Goal: Navigation & Orientation: Find specific page/section

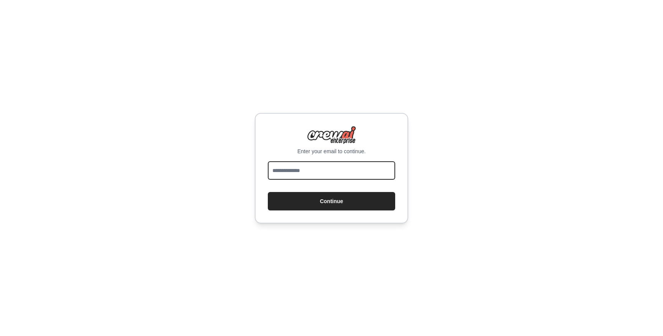
click at [332, 172] on input "email" at bounding box center [331, 170] width 127 height 18
click at [354, 176] on input "email" at bounding box center [331, 170] width 127 height 18
type input "**********"
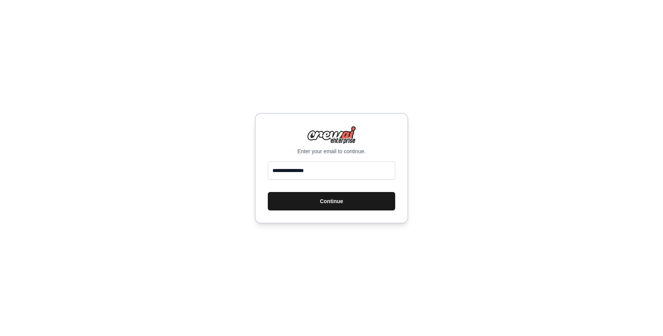
click at [350, 196] on button "Continue" at bounding box center [331, 201] width 127 height 18
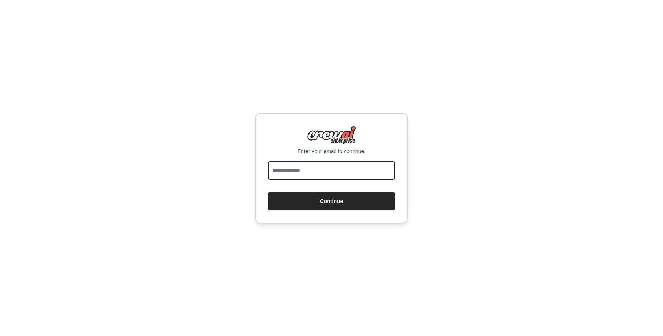
click at [330, 175] on input "email" at bounding box center [331, 170] width 127 height 18
type input "**********"
click at [329, 212] on div "**********" at bounding box center [331, 168] width 153 height 111
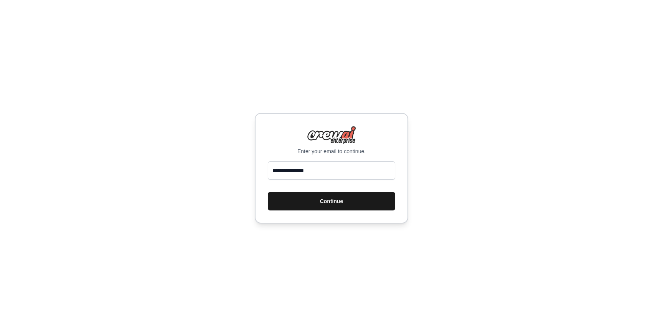
click at [330, 201] on button "Continue" at bounding box center [331, 201] width 127 height 18
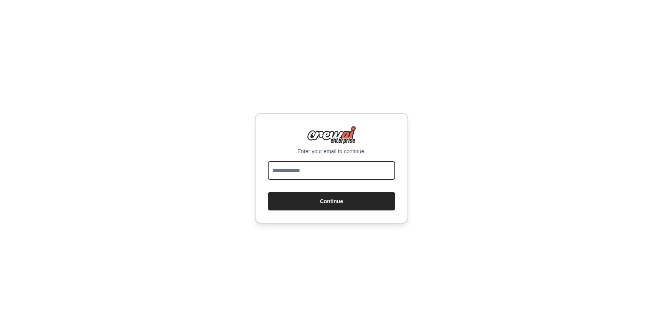
click at [326, 171] on input "email" at bounding box center [331, 170] width 127 height 18
type input "**********"
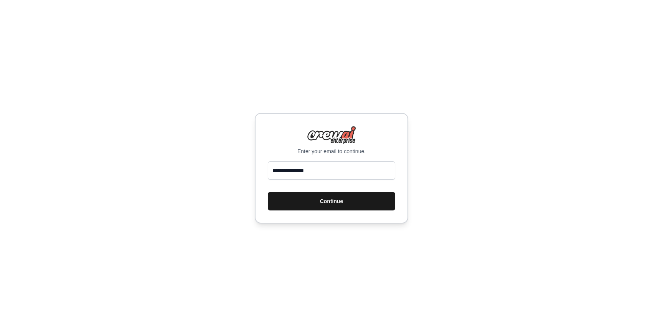
click at [325, 200] on button "Continue" at bounding box center [331, 201] width 127 height 18
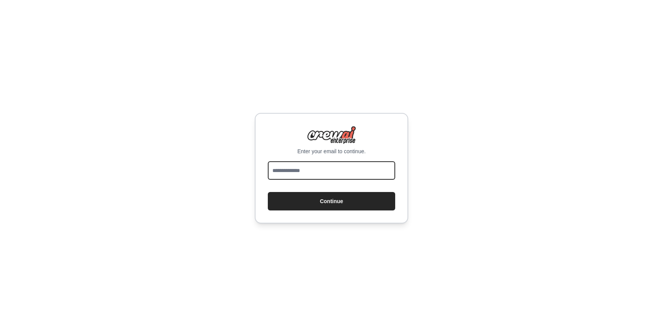
click at [315, 170] on input "email" at bounding box center [331, 170] width 127 height 18
type input "**********"
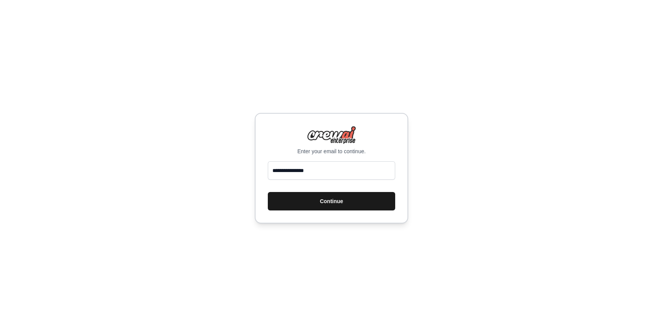
click at [308, 200] on button "Continue" at bounding box center [331, 201] width 127 height 18
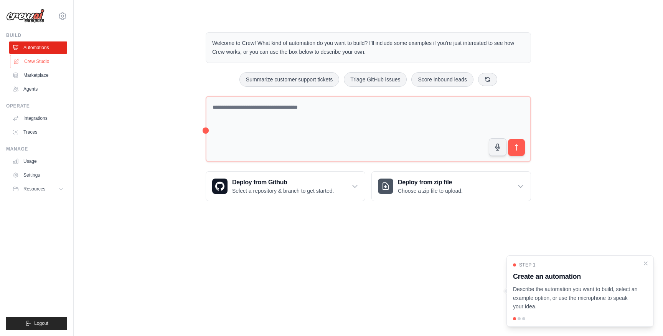
click at [33, 61] on link "Crew Studio" at bounding box center [39, 61] width 58 height 12
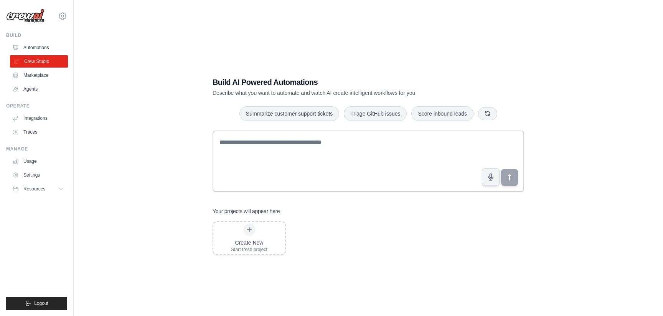
click at [41, 59] on link "Crew Studio" at bounding box center [39, 61] width 58 height 12
click at [32, 177] on link "Settings" at bounding box center [39, 175] width 58 height 12
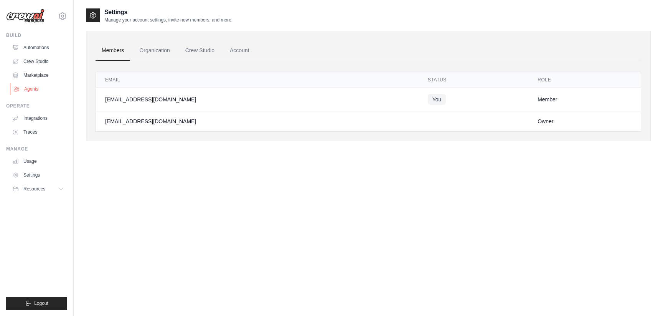
click at [46, 89] on link "Agents" at bounding box center [39, 89] width 58 height 12
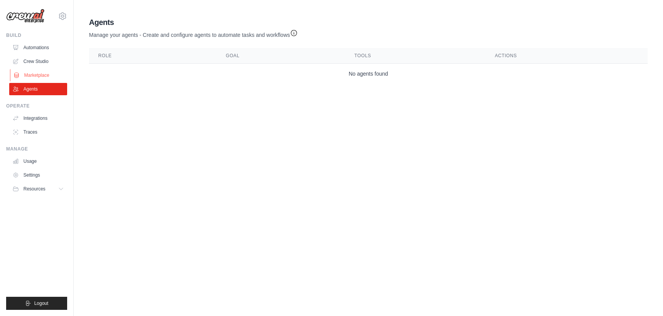
click at [46, 77] on link "Marketplace" at bounding box center [39, 75] width 58 height 12
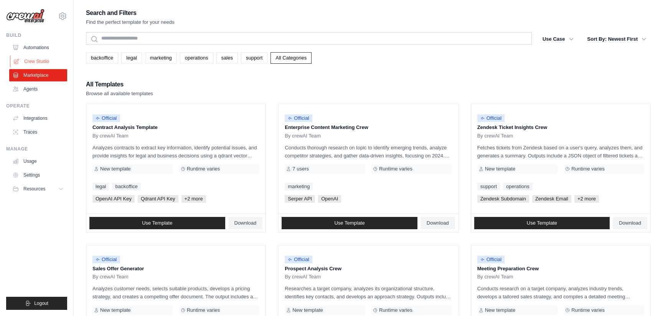
click at [43, 59] on link "Crew Studio" at bounding box center [39, 61] width 58 height 12
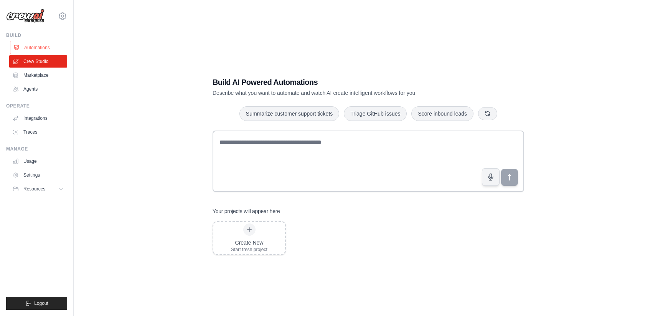
click at [43, 48] on link "Automations" at bounding box center [39, 47] width 58 height 12
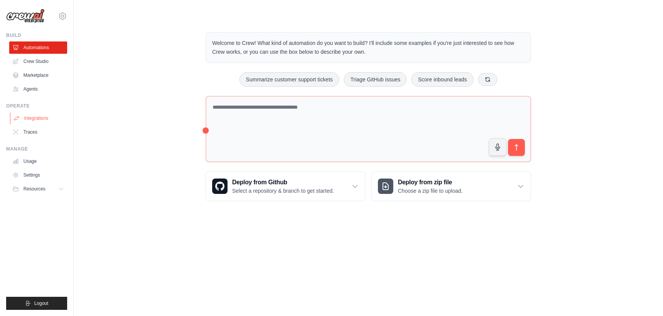
click at [35, 120] on link "Integrations" at bounding box center [39, 118] width 58 height 12
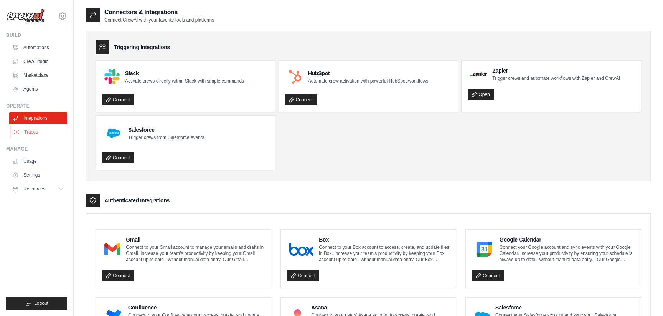
click at [34, 132] on link "Traces" at bounding box center [39, 132] width 58 height 12
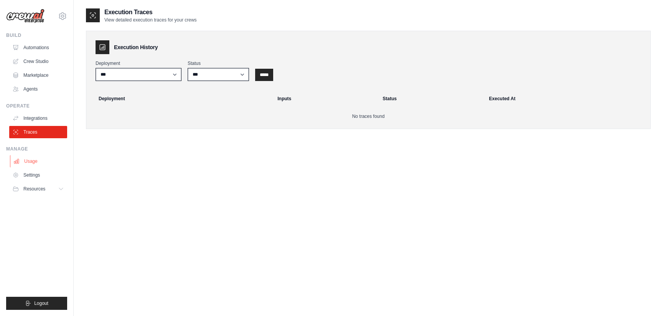
click at [35, 160] on link "Usage" at bounding box center [39, 161] width 58 height 12
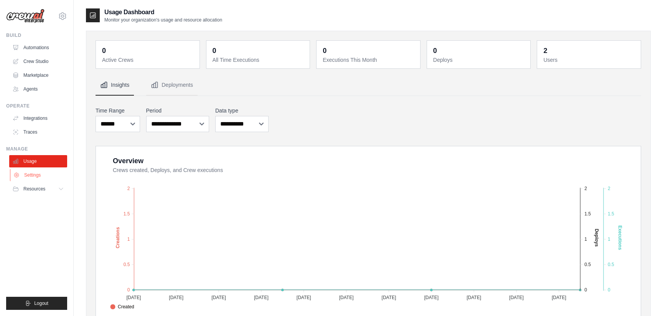
click at [36, 178] on link "Settings" at bounding box center [39, 175] width 58 height 12
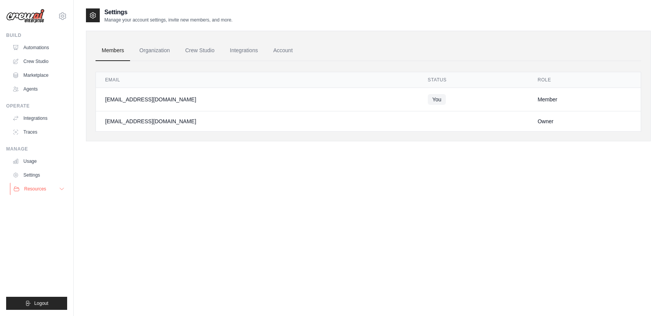
click at [38, 190] on span "Resources" at bounding box center [35, 189] width 22 height 6
click at [48, 45] on link "Automations" at bounding box center [39, 47] width 58 height 12
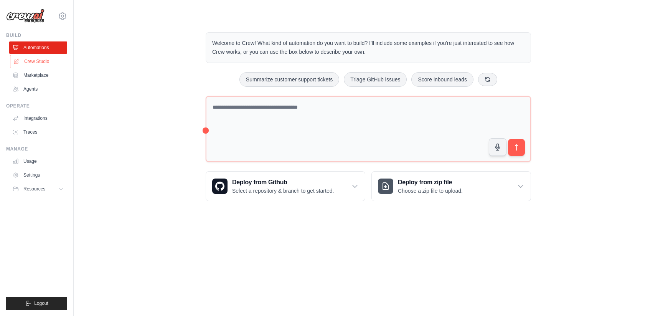
click at [43, 63] on link "Crew Studio" at bounding box center [39, 61] width 58 height 12
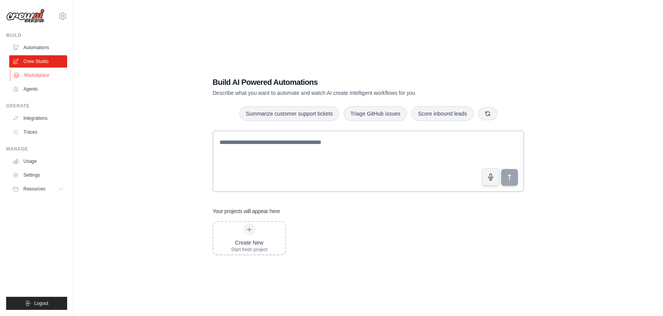
click at [41, 78] on link "Marketplace" at bounding box center [39, 75] width 58 height 12
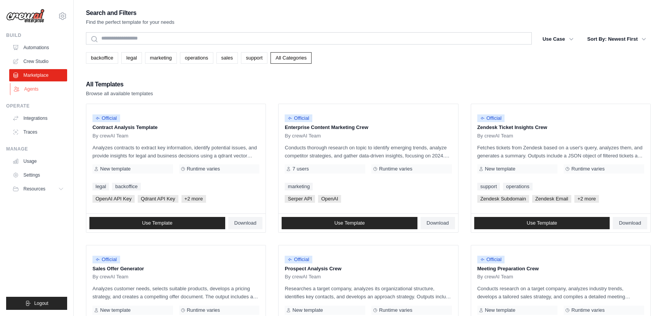
click at [41, 86] on link "Agents" at bounding box center [39, 89] width 58 height 12
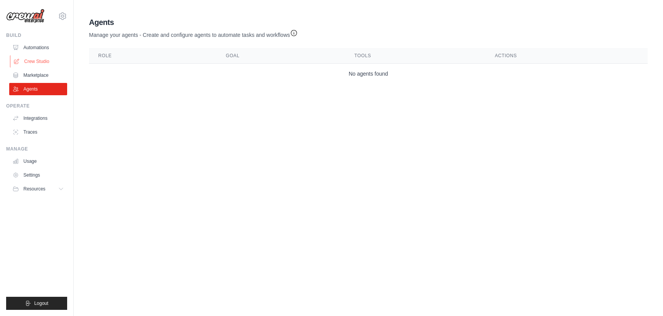
click at [48, 58] on link "Crew Studio" at bounding box center [39, 61] width 58 height 12
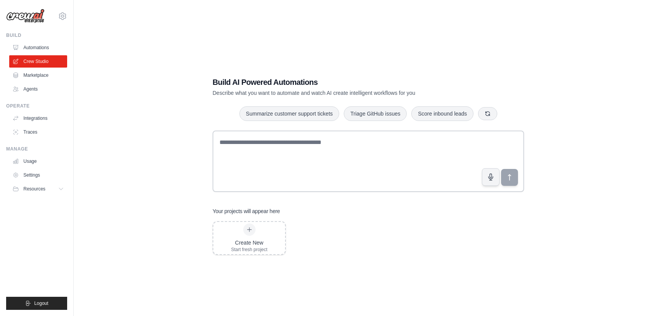
scroll to position [15, 0]
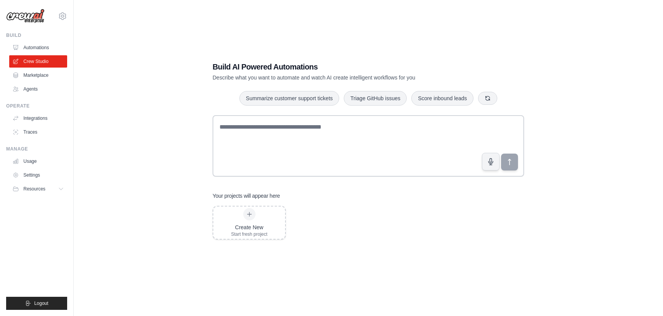
click at [330, 214] on div "Create New Start fresh project" at bounding box center [369, 223] width 312 height 34
click at [68, 15] on div "afaraj@sorsx.com Settings Build Automations Crew Studio Marketplace Blog" at bounding box center [37, 158] width 74 height 316
click at [64, 15] on icon at bounding box center [62, 16] width 9 height 9
click at [74, 51] on link "Settings" at bounding box center [63, 52] width 68 height 14
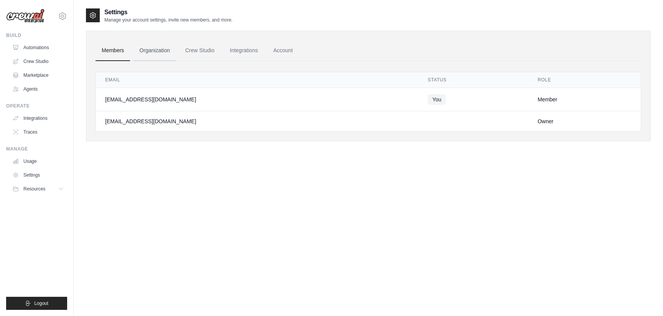
click at [148, 55] on link "Organization" at bounding box center [154, 50] width 43 height 21
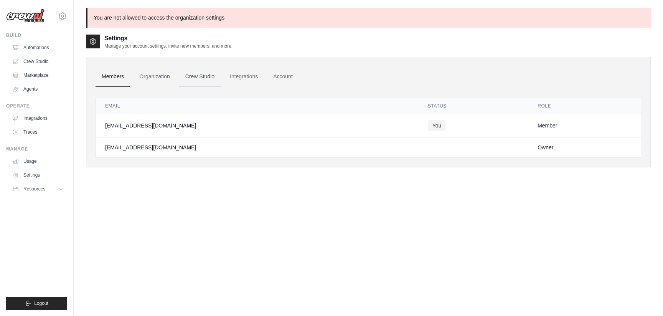
click at [196, 75] on link "Crew Studio" at bounding box center [199, 76] width 41 height 21
click at [289, 76] on link "Account" at bounding box center [283, 76] width 32 height 21
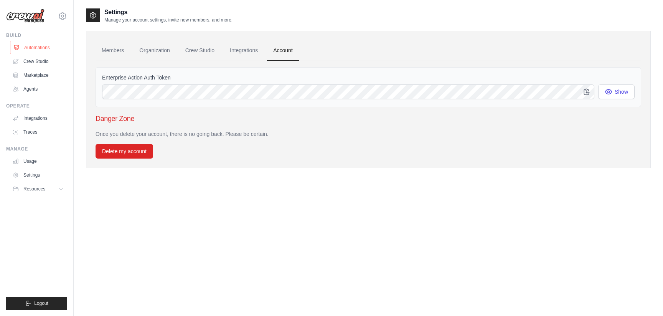
click at [42, 49] on link "Automations" at bounding box center [39, 47] width 58 height 12
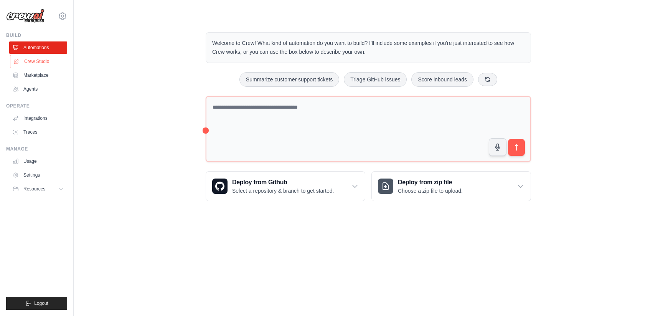
click at [44, 62] on link "Crew Studio" at bounding box center [39, 61] width 58 height 12
